Goal: Task Accomplishment & Management: Complete application form

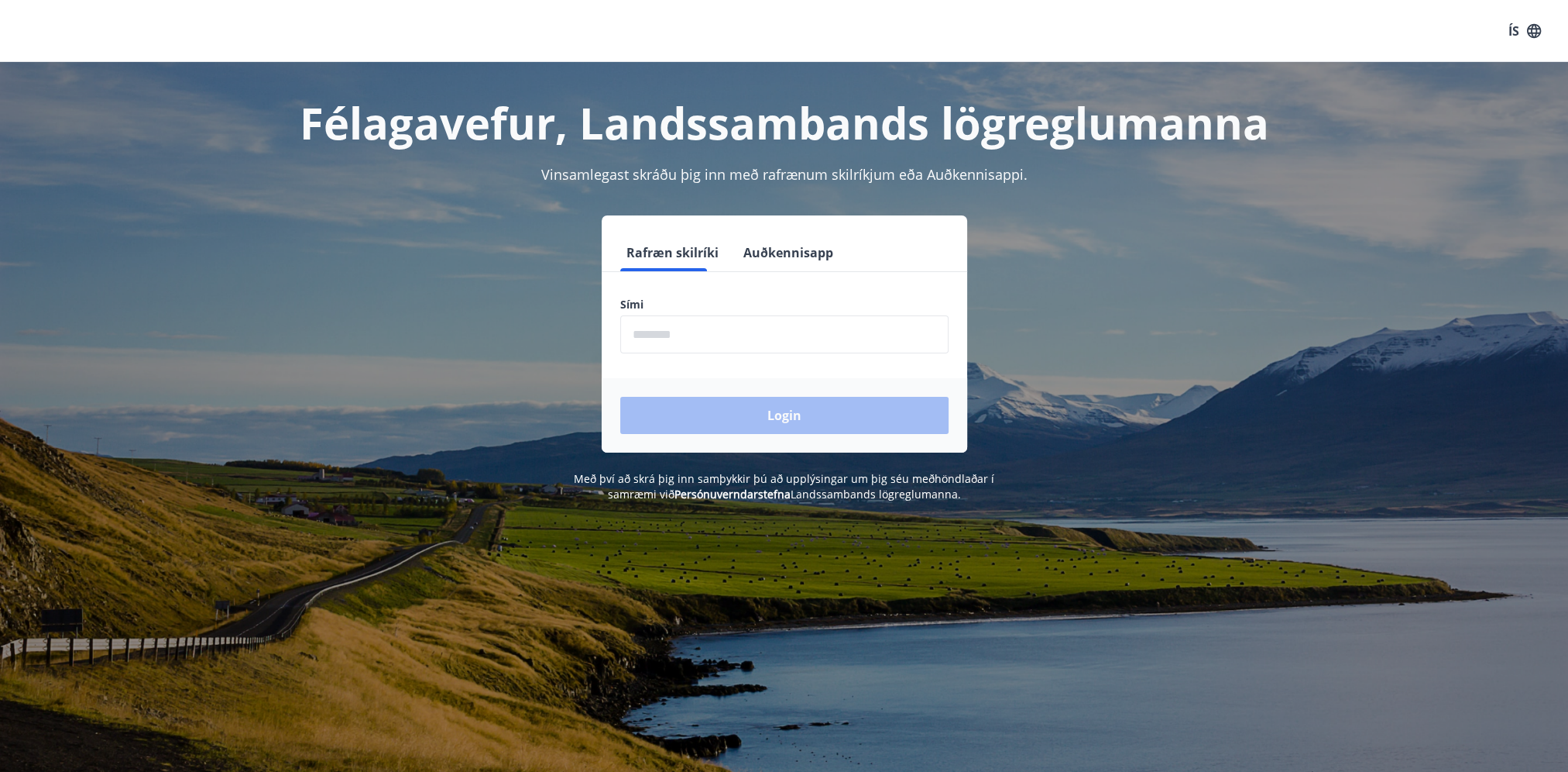
click at [666, 334] on input "phone" at bounding box center [784, 334] width 328 height 38
type input "********"
click at [753, 414] on button "Login" at bounding box center [784, 415] width 328 height 37
